Goal: Information Seeking & Learning: Learn about a topic

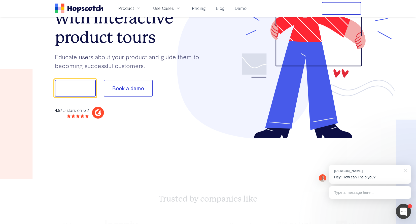
scroll to position [78, 0]
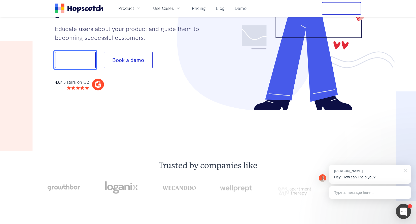
click at [71, 62] on button "Show me!" at bounding box center [75, 60] width 41 height 17
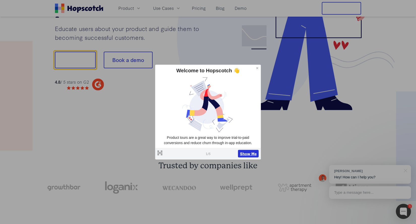
click at [244, 154] on button "Show Me" at bounding box center [248, 154] width 21 height 8
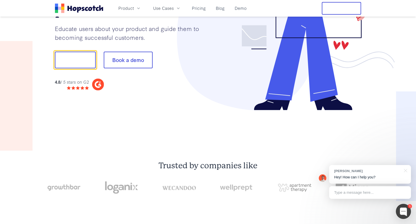
scroll to position [25, 0]
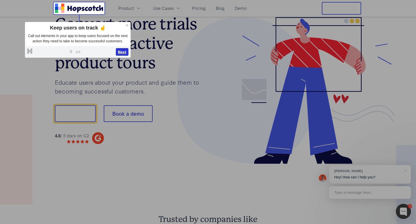
click at [122, 56] on button "Next" at bounding box center [122, 52] width 13 height 8
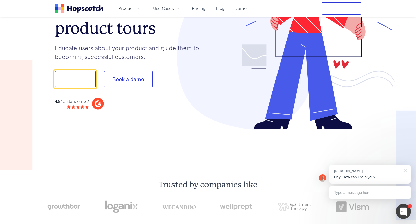
scroll to position [63, 0]
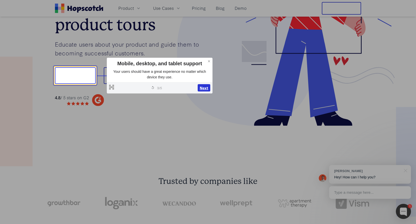
click at [204, 88] on button "Next" at bounding box center [203, 88] width 13 height 8
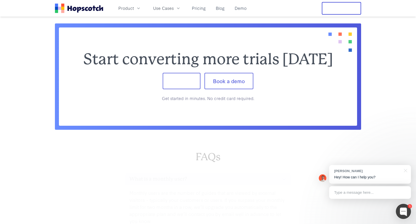
scroll to position [2093, 0]
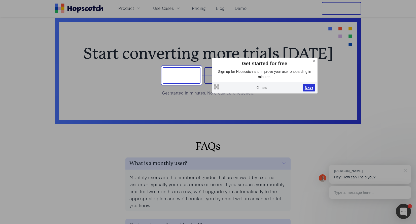
click at [307, 89] on button "Next" at bounding box center [308, 88] width 13 height 8
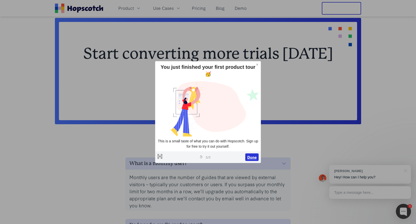
click at [253, 153] on button "Done" at bounding box center [251, 157] width 13 height 8
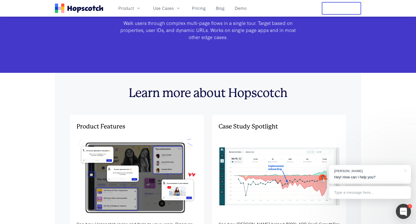
scroll to position [1526, 0]
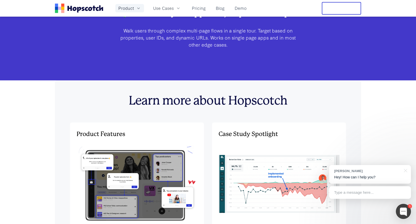
click at [135, 9] on button "Product" at bounding box center [129, 8] width 29 height 8
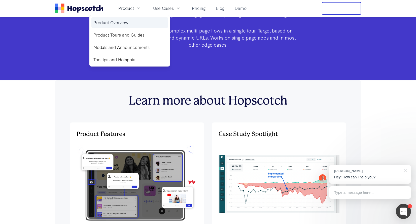
click at [116, 22] on link "Product Overview" at bounding box center [129, 22] width 76 height 10
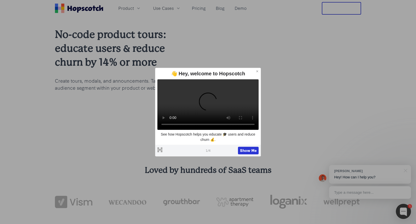
scroll to position [44, 0]
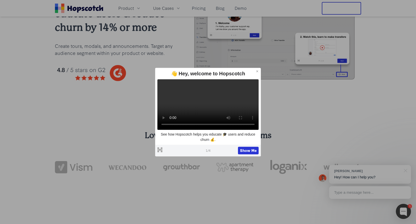
click at [257, 70] on icon at bounding box center [257, 71] width 2 height 2
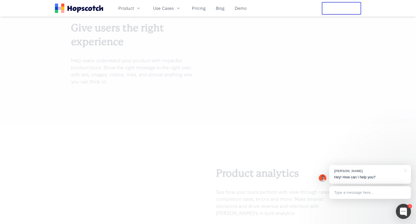
scroll to position [1273, 0]
